Goal: Information Seeking & Learning: Learn about a topic

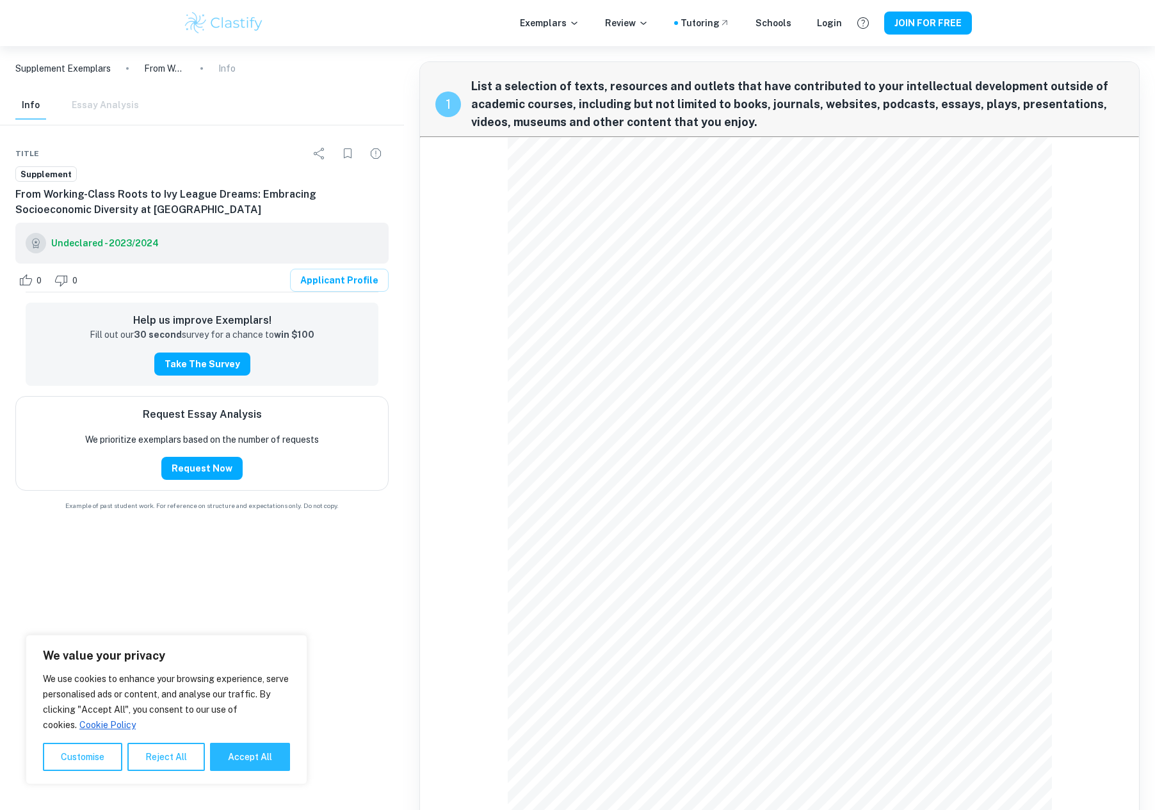
click at [525, 810] on html "We value your privacy We use cookies to enhance your browsing experience, serve…" at bounding box center [577, 405] width 1155 height 810
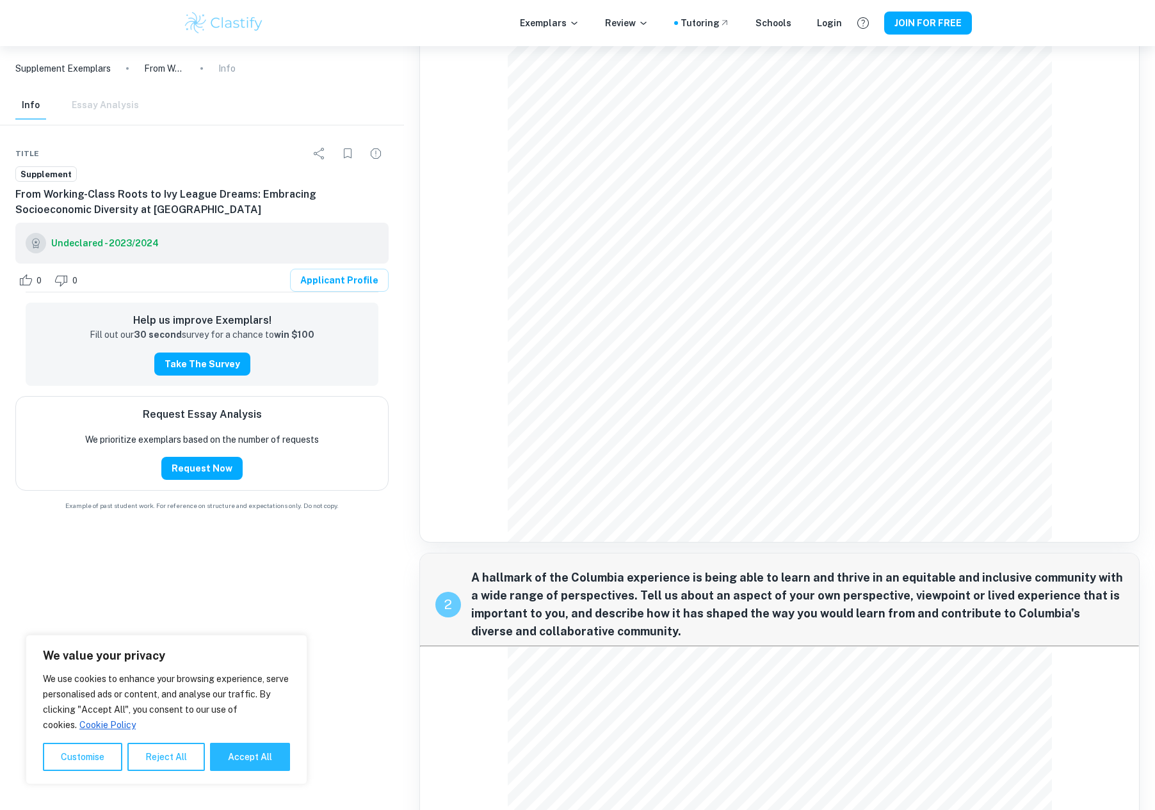
scroll to position [864, 0]
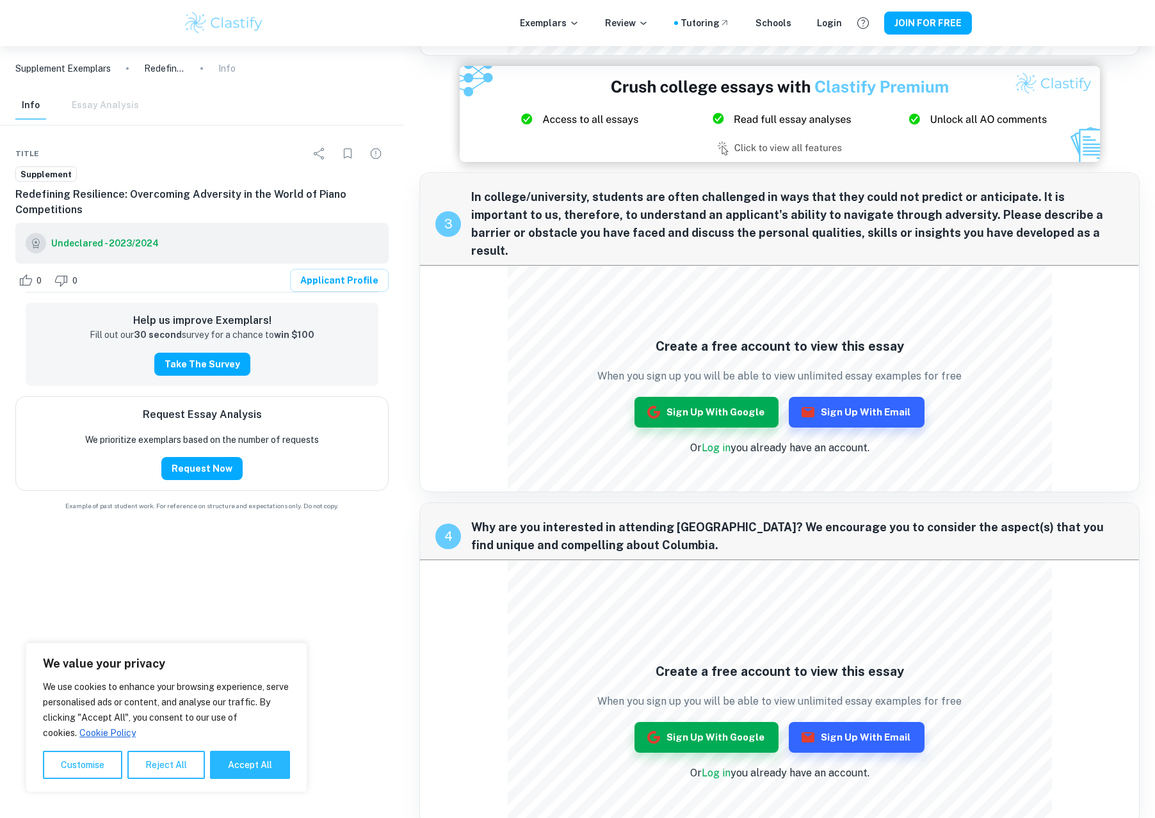
drag, startPoint x: 361, startPoint y: 636, endPoint x: 397, endPoint y: 872, distance: 238.9
